Goal: Information Seeking & Learning: Learn about a topic

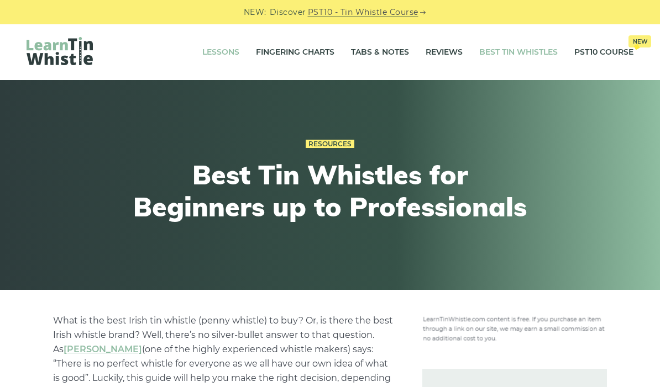
click at [220, 53] on link "Lessons" at bounding box center [220, 53] width 37 height 28
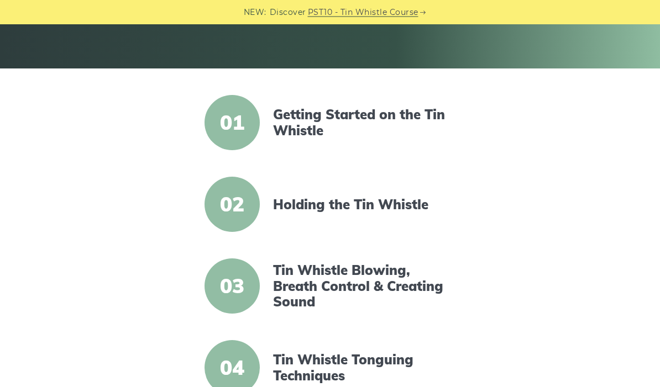
scroll to position [235, 0]
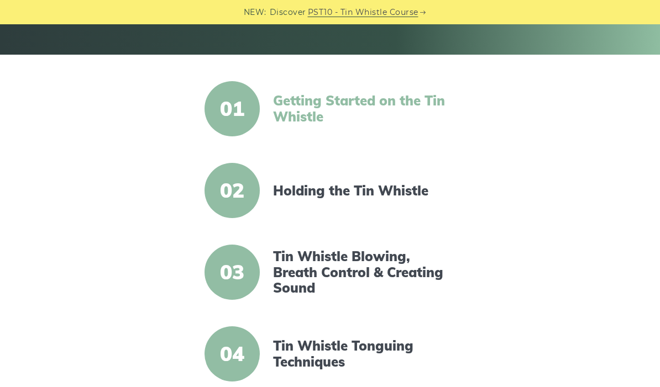
click at [291, 102] on link "Getting Started on the Tin Whistle" at bounding box center [365, 109] width 185 height 32
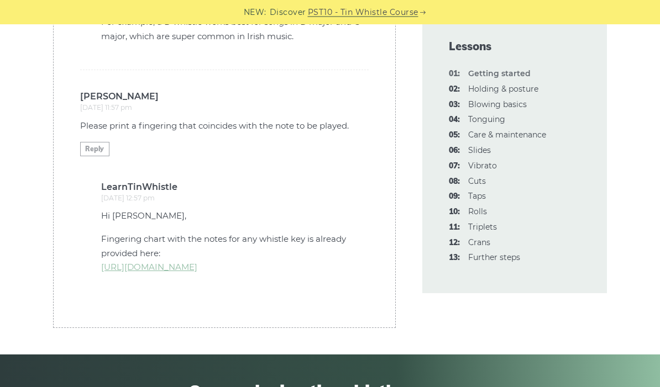
scroll to position [3243, 0]
click at [120, 262] on link "[URL][DOMAIN_NAME]" at bounding box center [149, 267] width 96 height 11
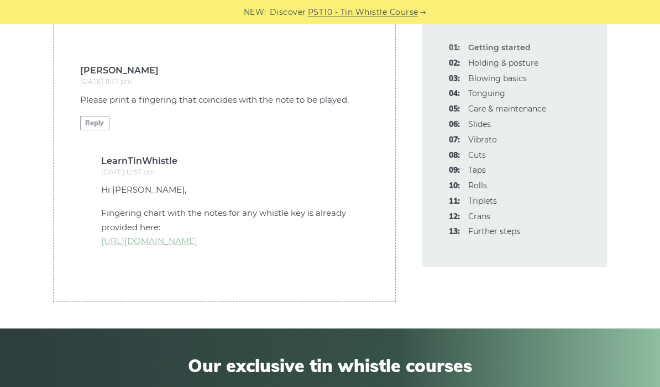
scroll to position [3269, 0]
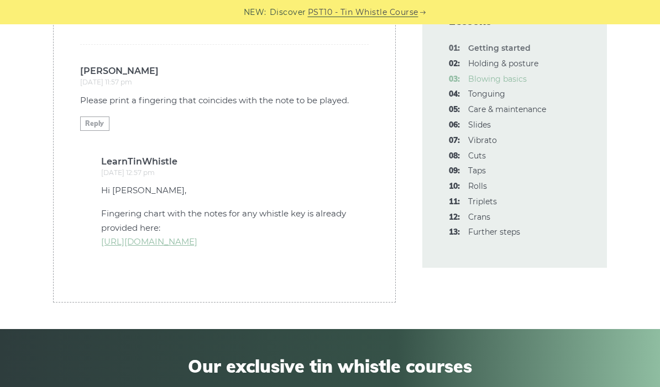
click at [502, 83] on link "03: Blowing basics" at bounding box center [497, 79] width 59 height 10
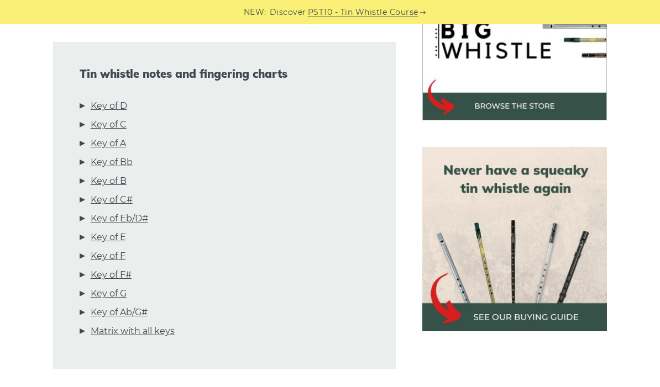
scroll to position [321, 0]
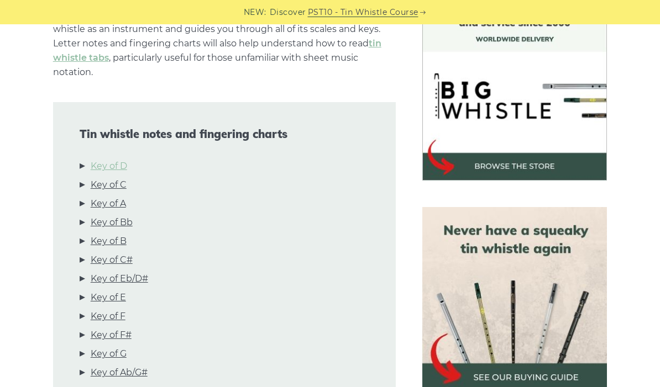
click at [123, 166] on link "Key of D" at bounding box center [109, 166] width 36 height 14
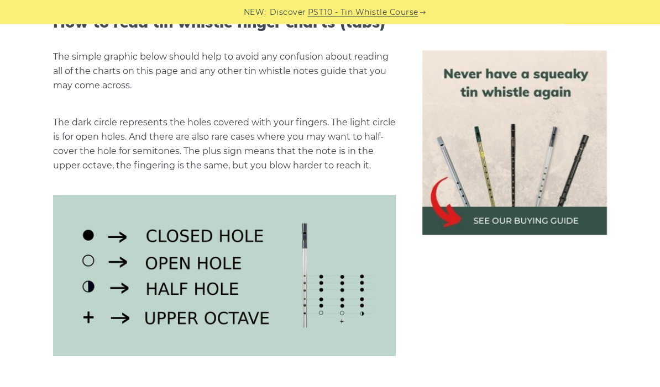
scroll to position [1248, 0]
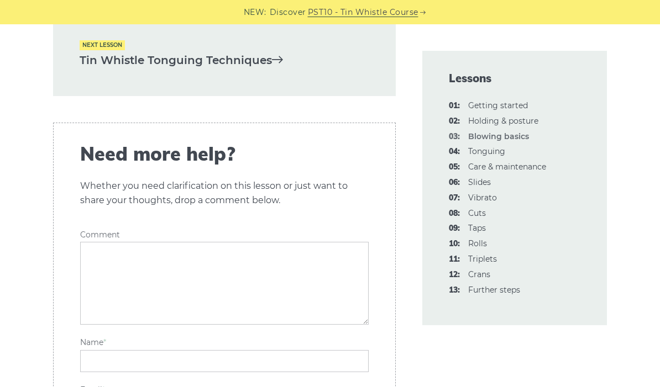
scroll to position [2470, 0]
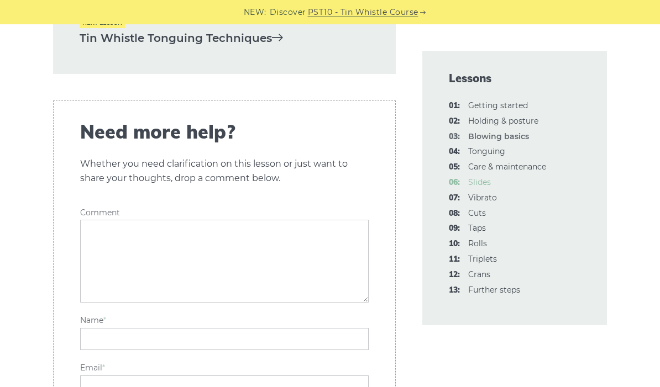
click at [476, 181] on link "06: Slides" at bounding box center [479, 182] width 23 height 10
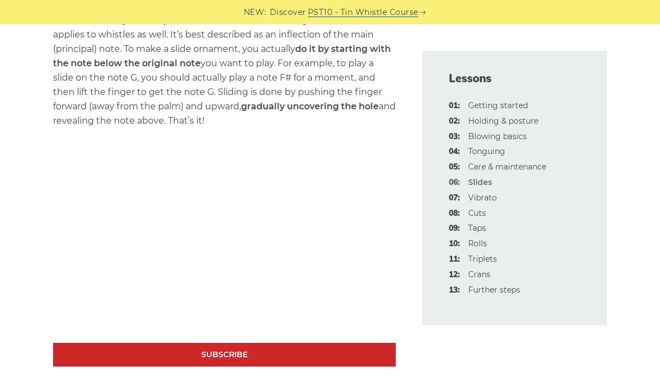
scroll to position [469, 0]
